Goal: Task Accomplishment & Management: Manage account settings

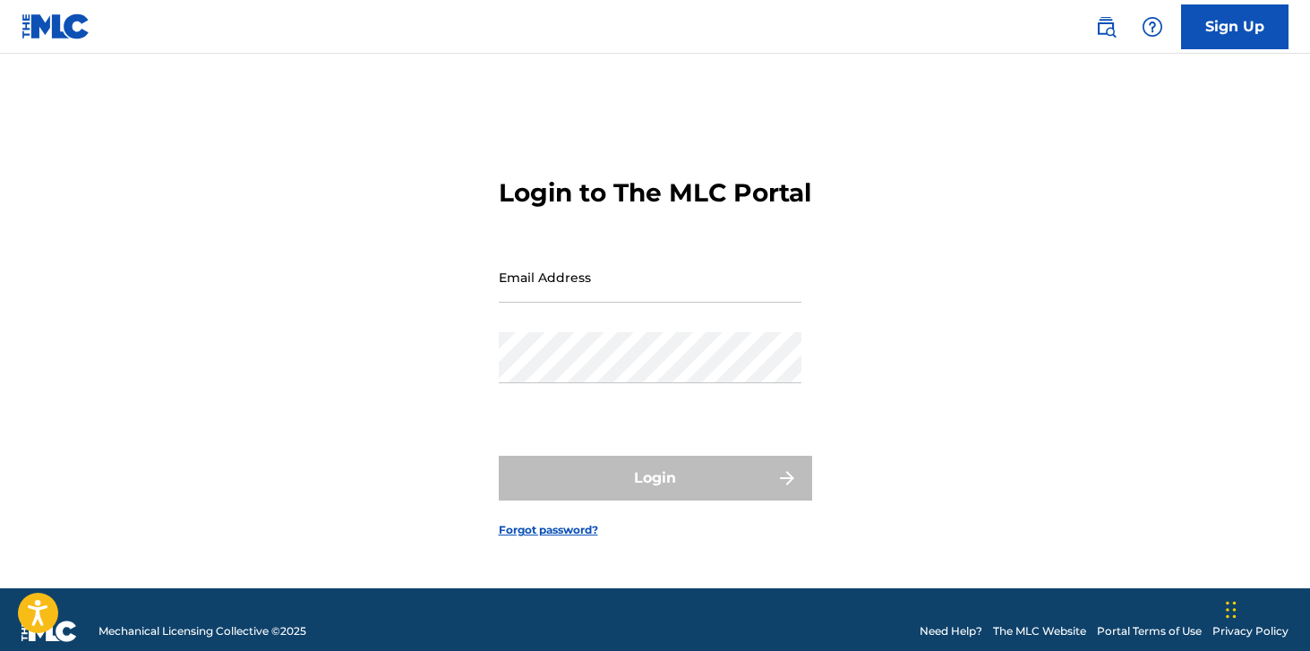
click at [558, 293] on input "Email Address" at bounding box center [650, 277] width 303 height 51
type input "[PERSON_NAME][EMAIL_ADDRESS][DOMAIN_NAME]"
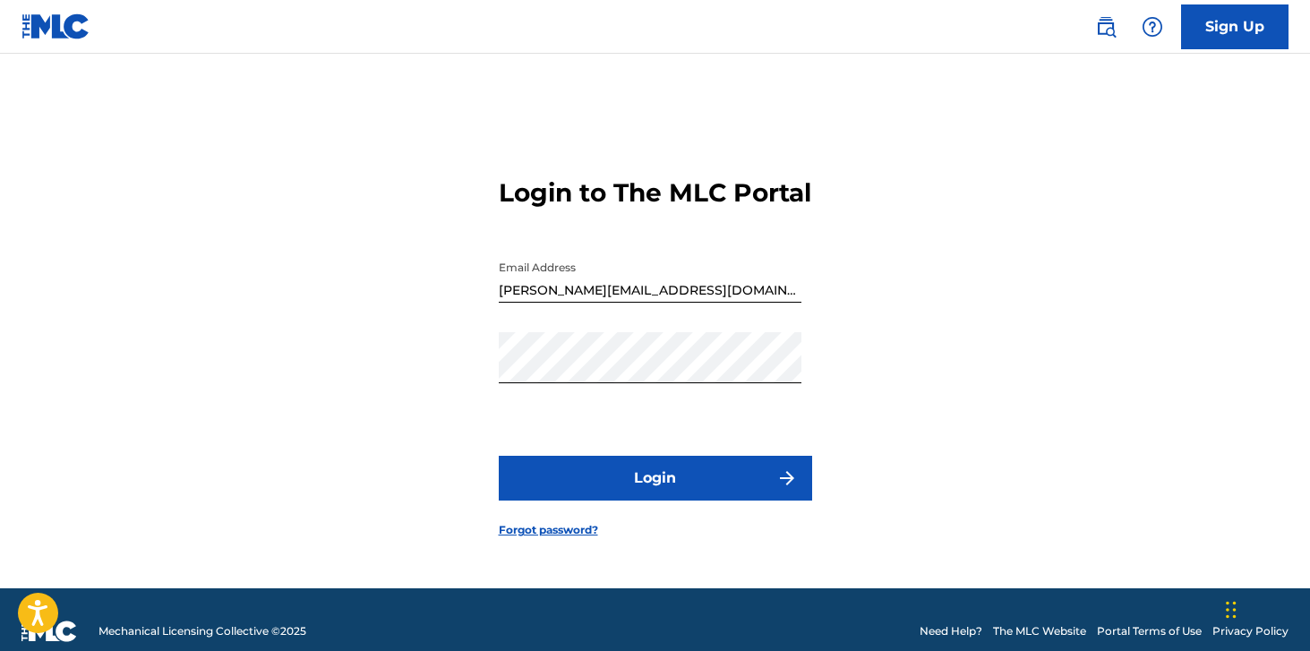
click at [590, 494] on button "Login" at bounding box center [655, 478] width 313 height 45
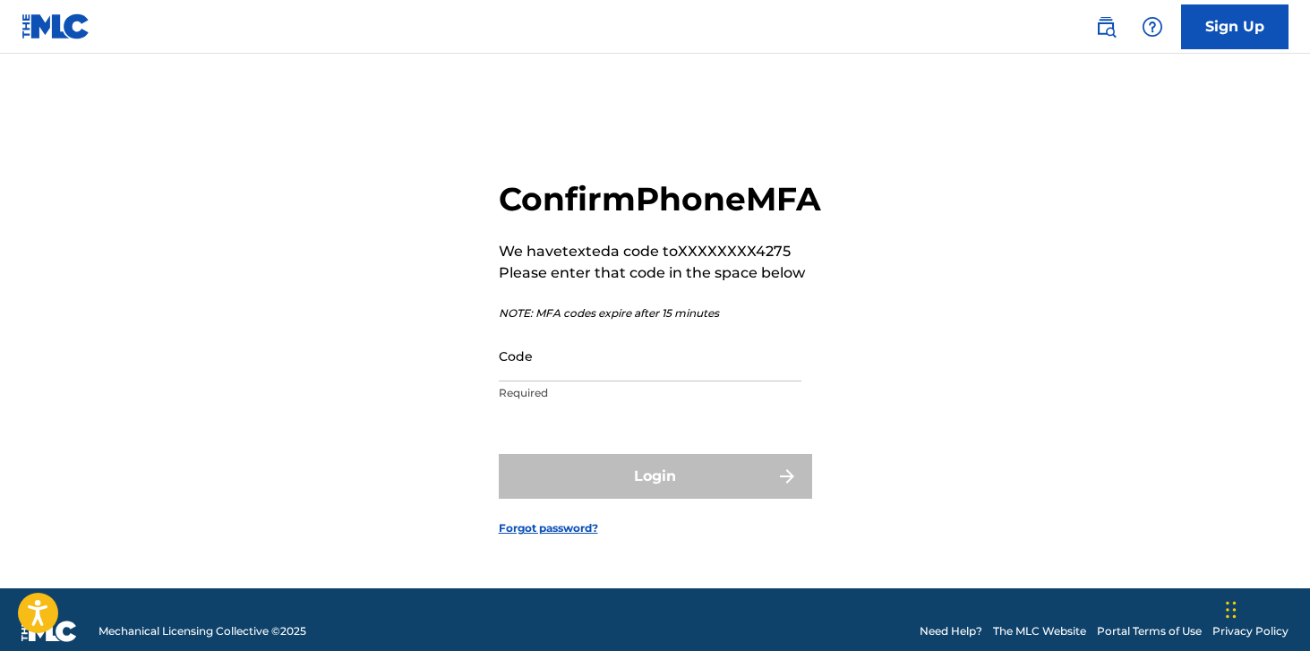
click at [543, 367] on input "Code" at bounding box center [650, 355] width 303 height 51
paste input "308457"
type input "308457"
click at [499, 454] on button "Login" at bounding box center [655, 476] width 313 height 45
